Goal: Task Accomplishment & Management: Use online tool/utility

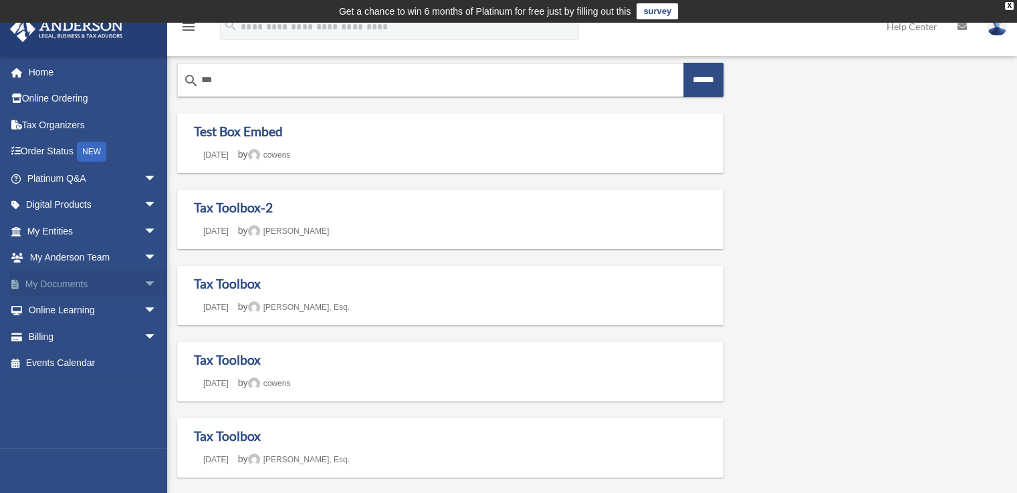
click at [144, 286] on span "arrow_drop_down" at bounding box center [157, 284] width 27 height 27
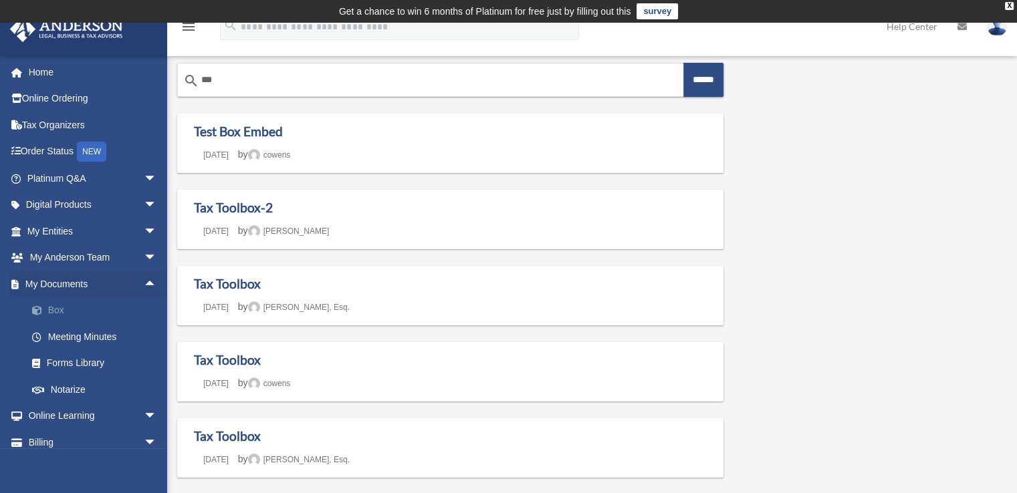
click at [103, 311] on link "Box" at bounding box center [98, 311] width 158 height 27
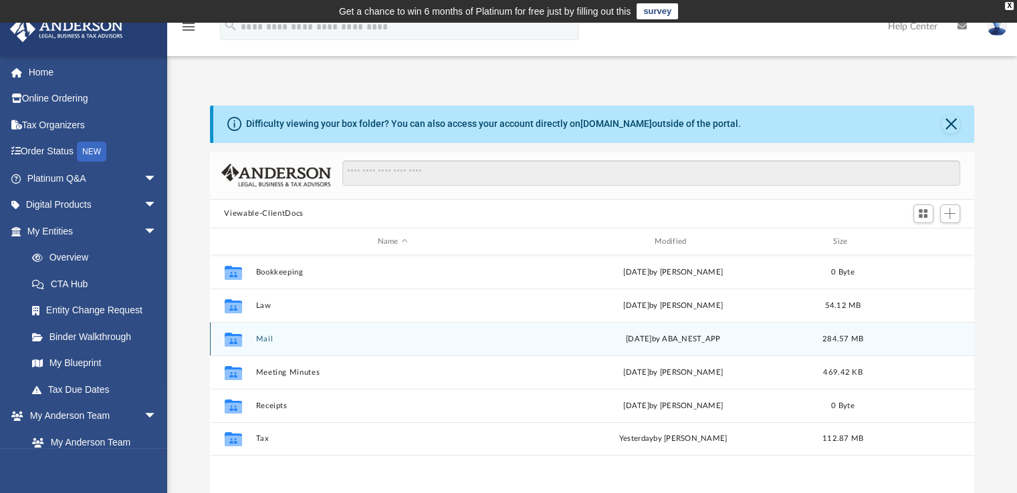
scroll to position [294, 754]
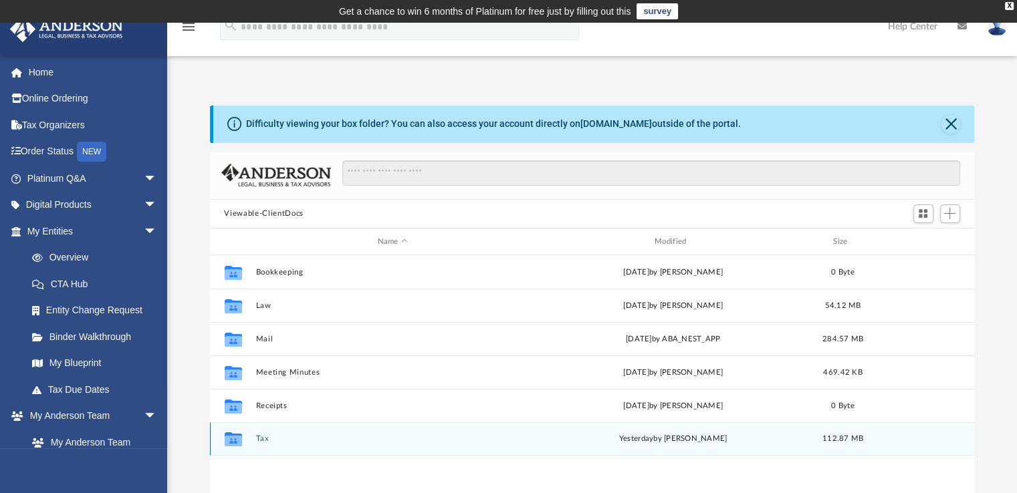
click at [262, 438] on button "Tax" at bounding box center [392, 439] width 274 height 9
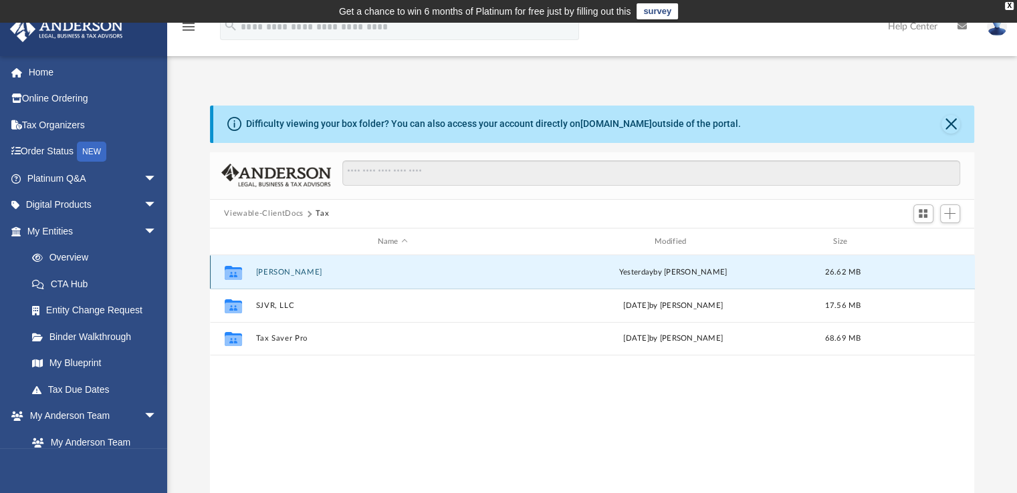
click at [290, 273] on button "Hernandez, Jessica" at bounding box center [392, 272] width 274 height 9
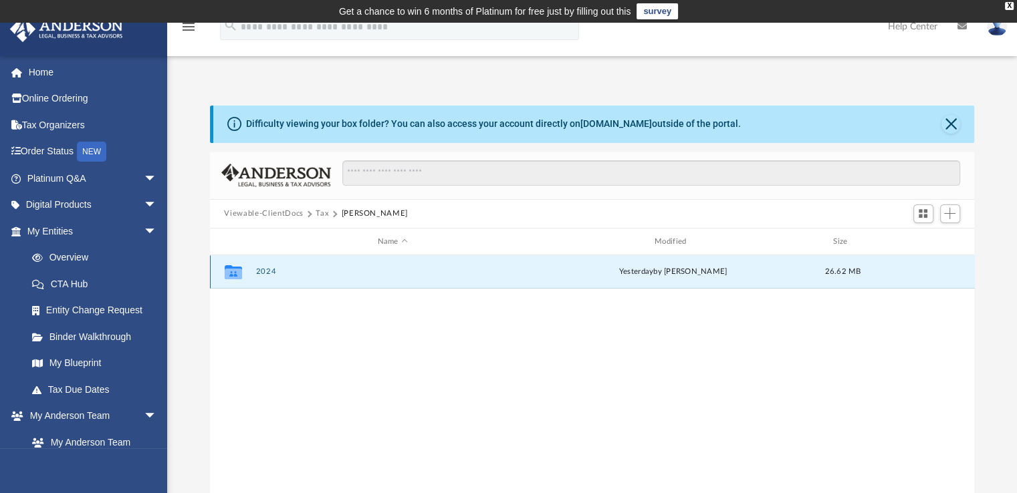
click at [290, 273] on button "2024" at bounding box center [392, 272] width 274 height 9
click at [266, 271] on button "Digital Tax Organizer" at bounding box center [392, 272] width 274 height 9
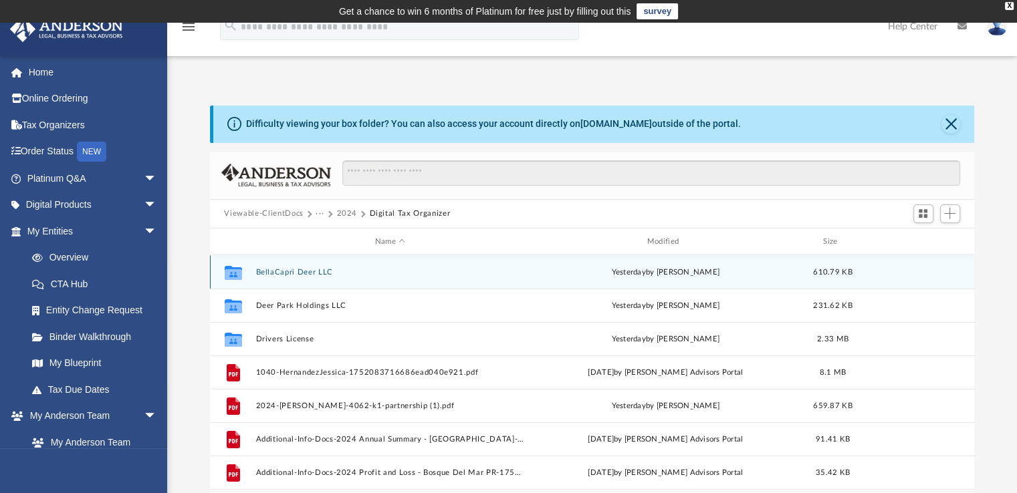
scroll to position [252, 754]
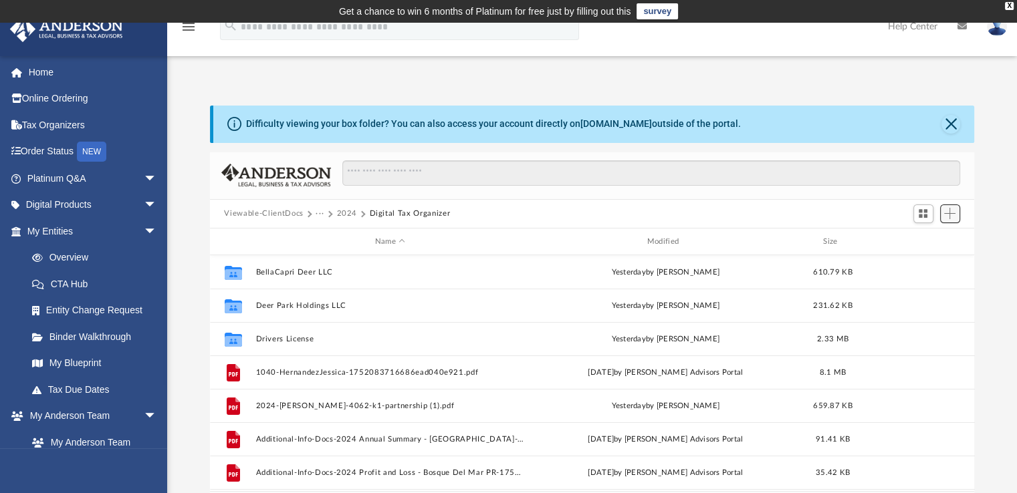
click at [952, 209] on span "Add" at bounding box center [949, 213] width 11 height 11
click at [926, 238] on li "Upload" at bounding box center [930, 240] width 43 height 14
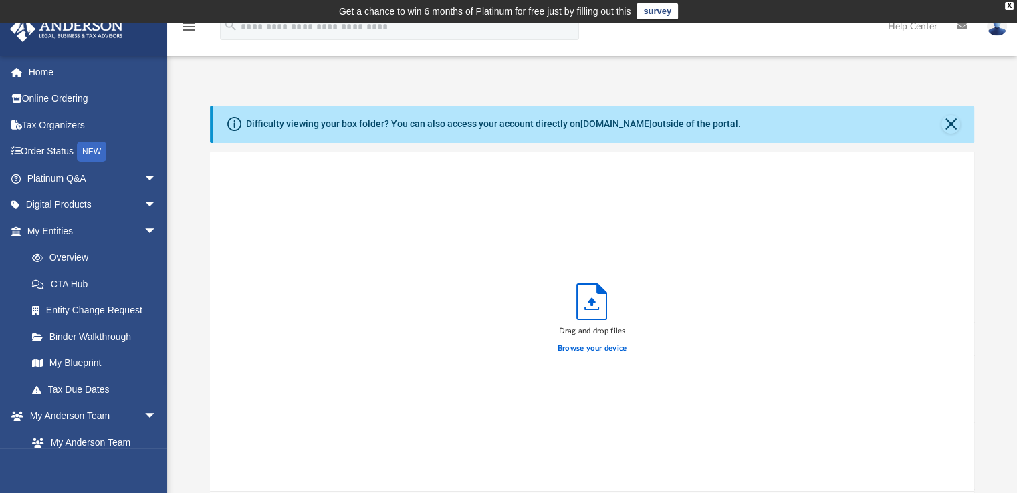
scroll to position [329, 754]
click at [599, 351] on label "Browse your device" at bounding box center [593, 349] width 70 height 12
click at [0, 0] on input "Browse your device" at bounding box center [0, 0] width 0 height 0
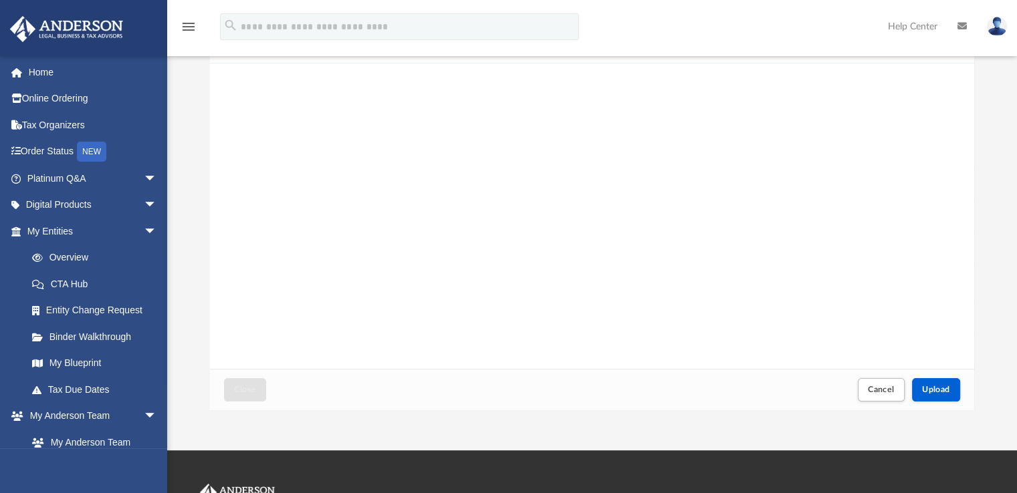
scroll to position [122, 0]
click at [940, 387] on span "Upload" at bounding box center [936, 391] width 28 height 8
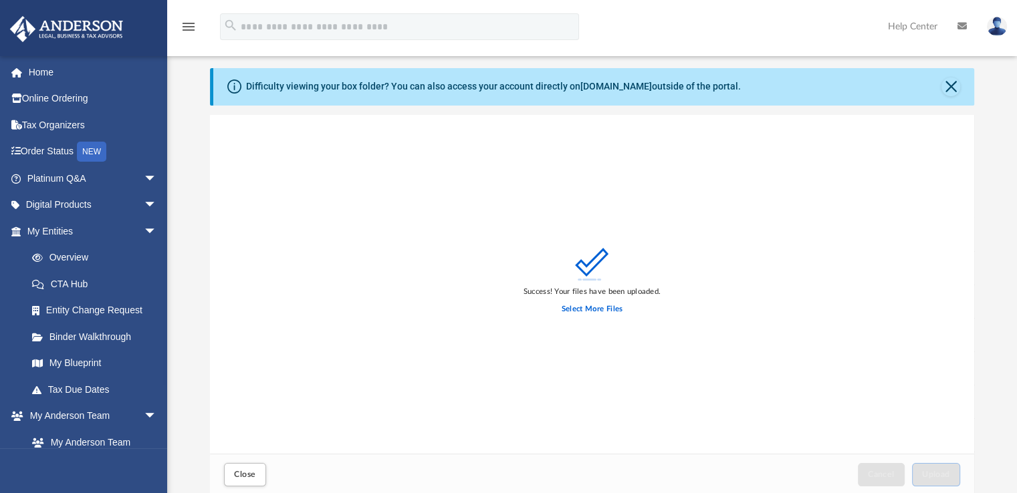
scroll to position [36, 0]
click at [263, 471] on button "Close" at bounding box center [244, 476] width 41 height 23
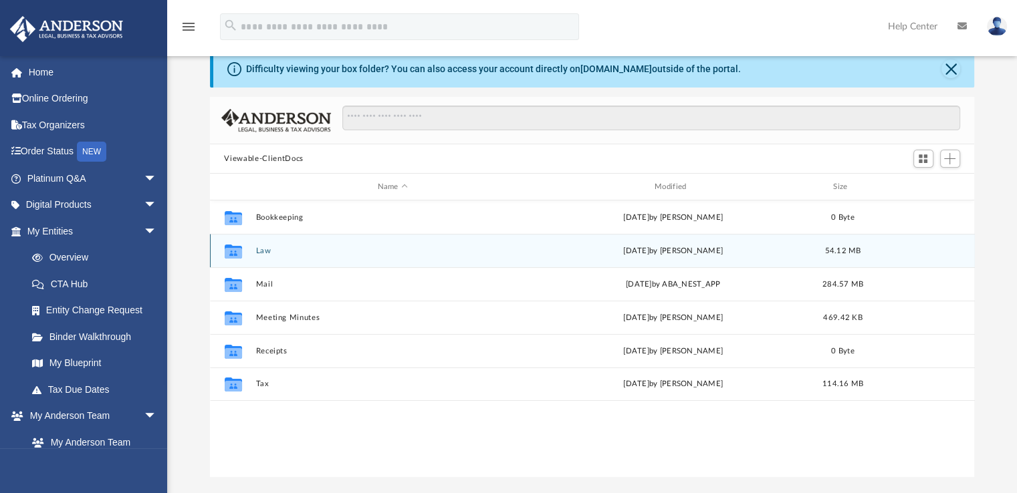
scroll to position [59, 0]
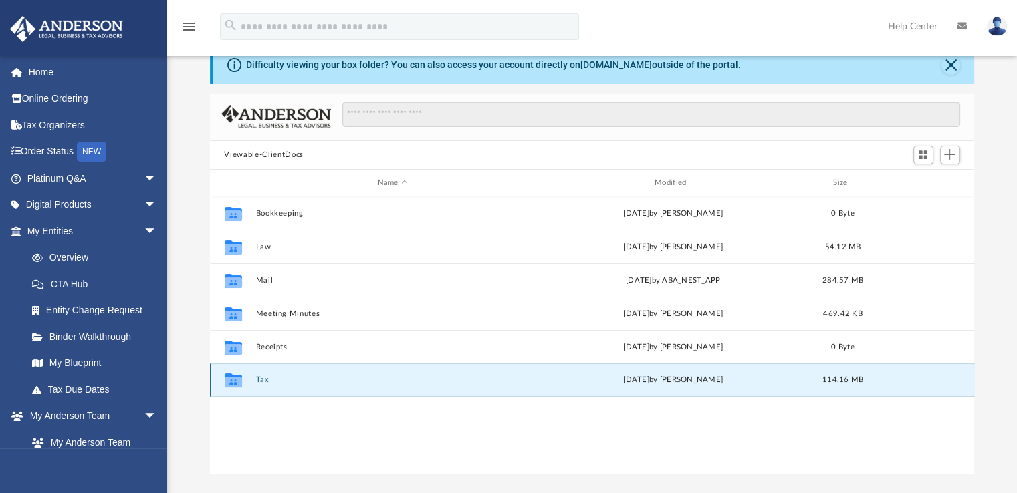
click at [266, 380] on button "Tax" at bounding box center [392, 380] width 274 height 9
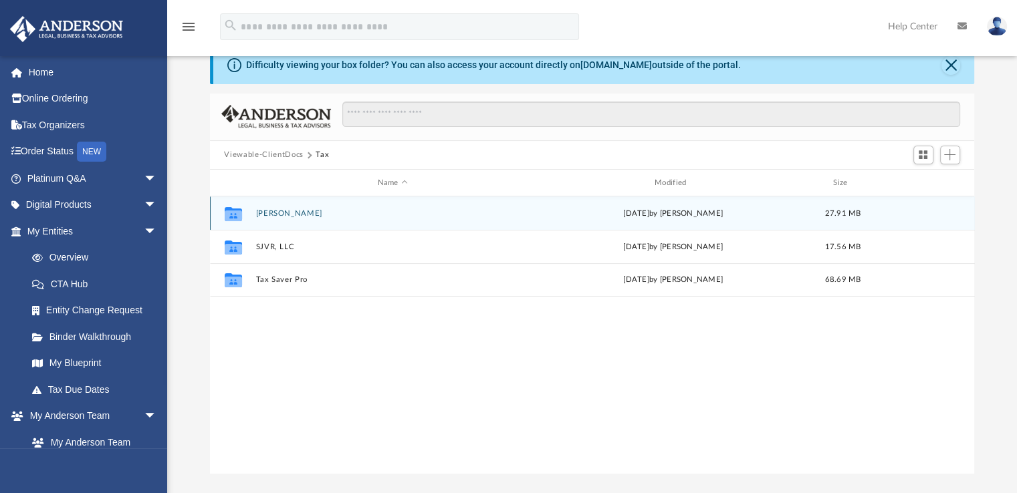
click at [295, 207] on div "Collaborated Folder Hernandez, Jessica today by Jessica Hernandez 27.91 MB" at bounding box center [592, 213] width 765 height 33
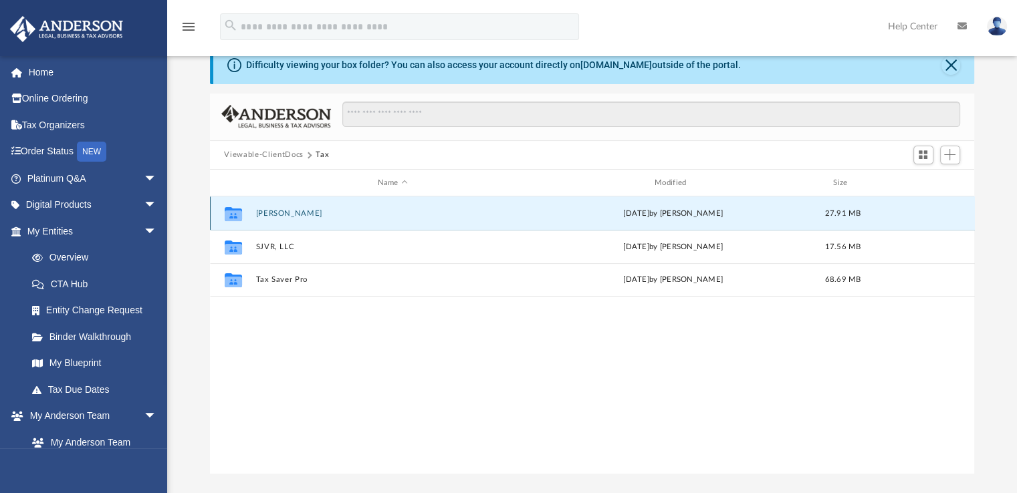
click at [294, 213] on button "Hernandez, Jessica" at bounding box center [392, 213] width 274 height 9
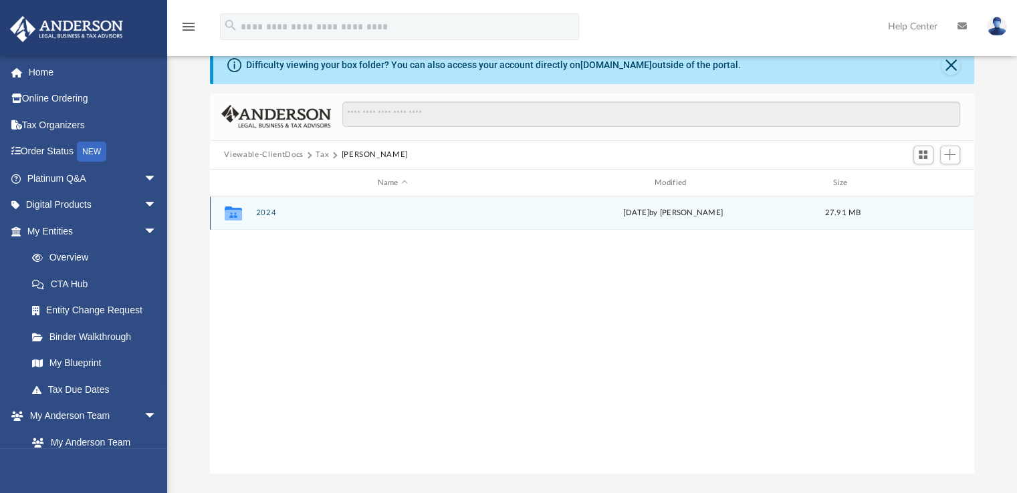
click at [294, 213] on button "2024" at bounding box center [392, 213] width 274 height 9
click at [294, 213] on button "Digital Tax Organizer" at bounding box center [392, 213] width 274 height 9
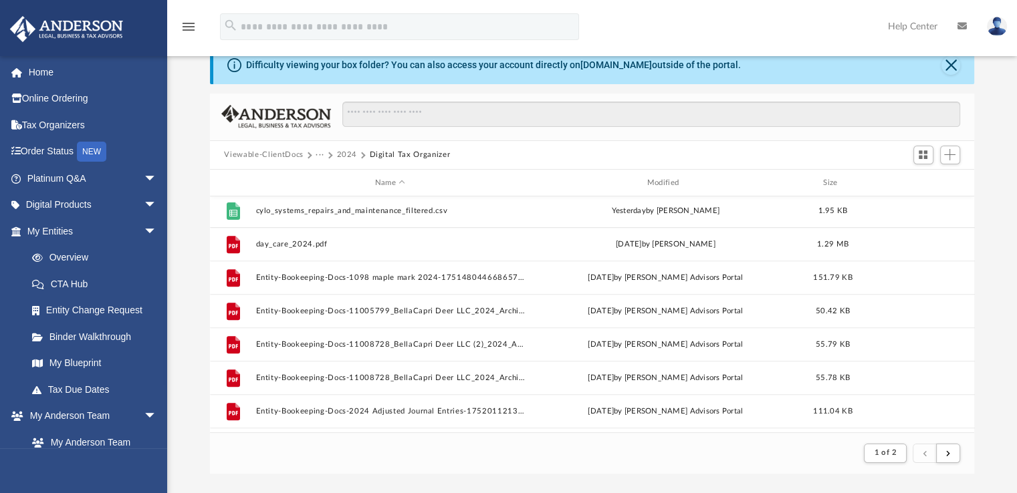
scroll to position [604, 0]
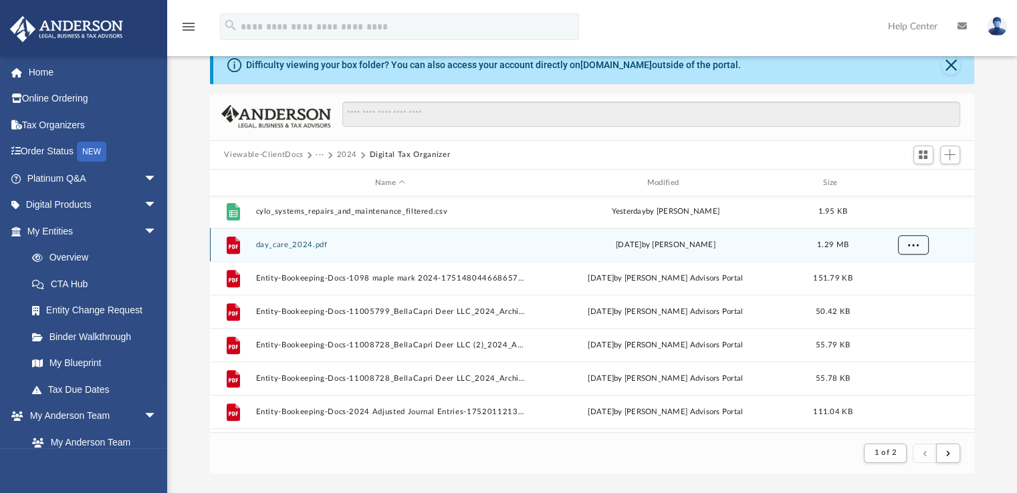
click at [913, 245] on span "More options" at bounding box center [912, 244] width 11 height 7
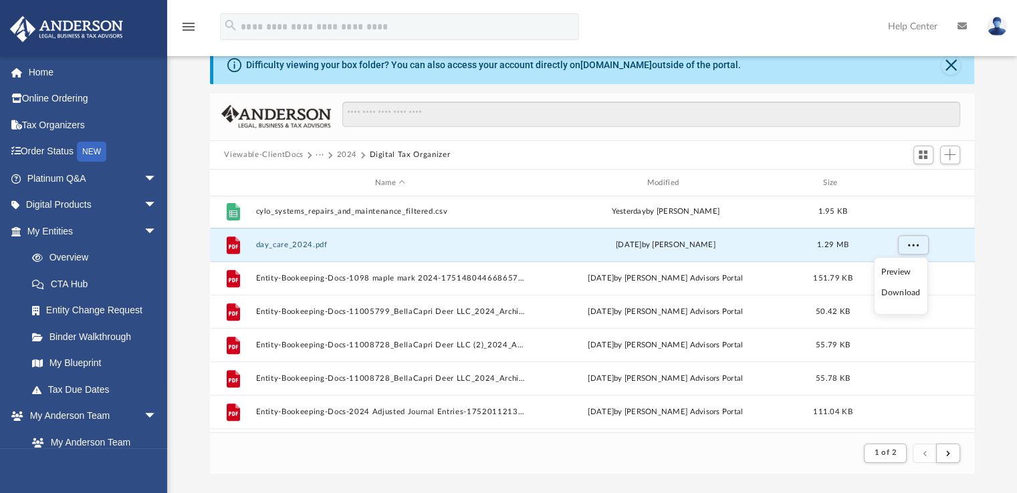
click at [992, 216] on div "Difficulty viewing your box folder? You can also access your account directly o…" at bounding box center [592, 260] width 850 height 427
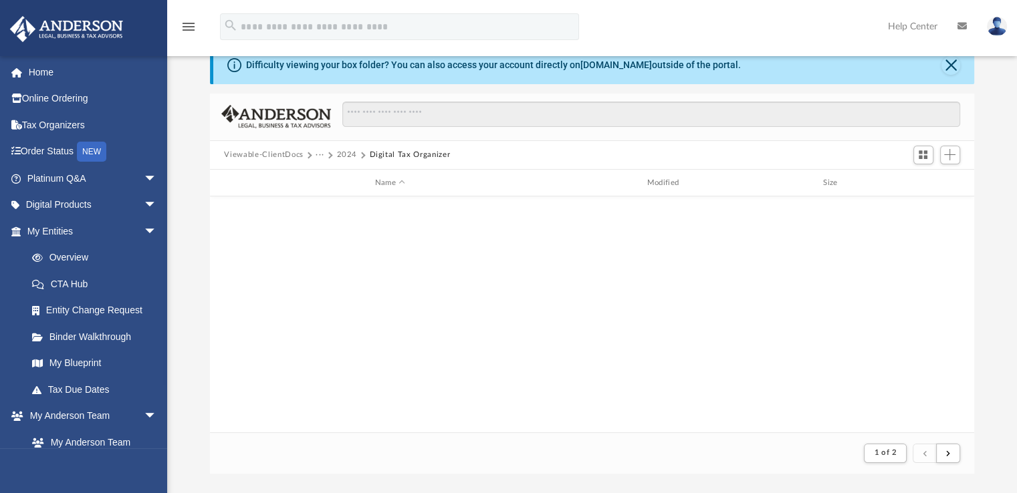
scroll to position [0, 0]
